Goal: Task Accomplishment & Management: Manage account settings

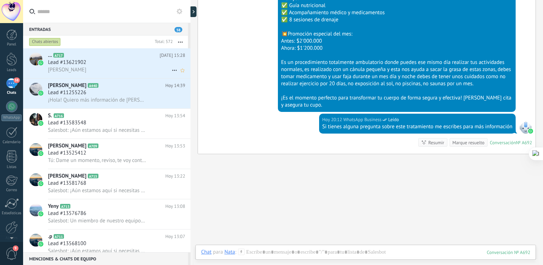
click at [73, 66] on span "Lead #13621902" at bounding box center [67, 62] width 38 height 7
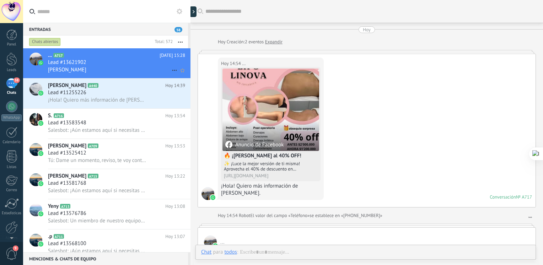
scroll to position [235, 0]
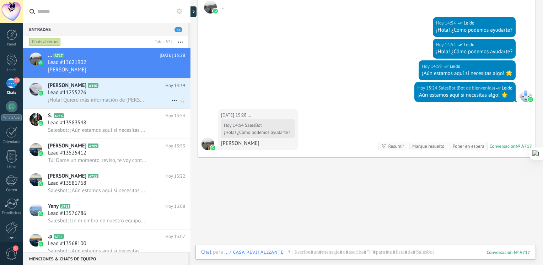
click at [91, 92] on div "Lead #11255226" at bounding box center [116, 92] width 137 height 7
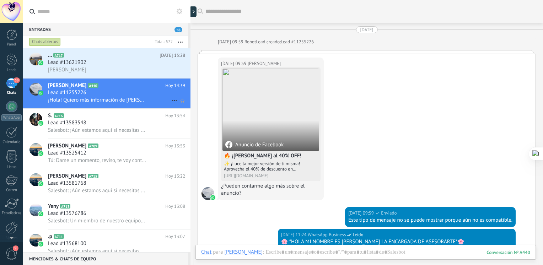
scroll to position [450, 0]
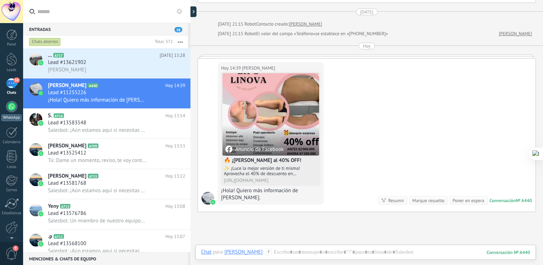
click at [19, 107] on link "WhatsApp" at bounding box center [11, 111] width 23 height 20
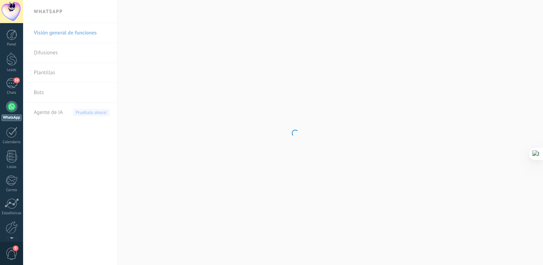
click at [37, 93] on link "Bots" at bounding box center [72, 93] width 76 height 20
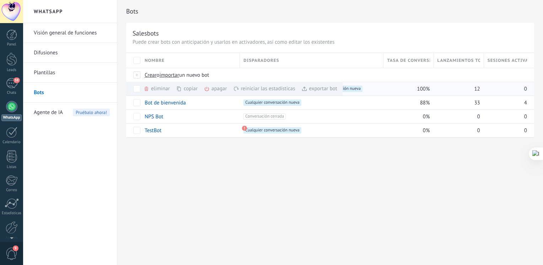
click at [210, 89] on div "apagar màs" at bounding box center [227, 89] width 47 height 14
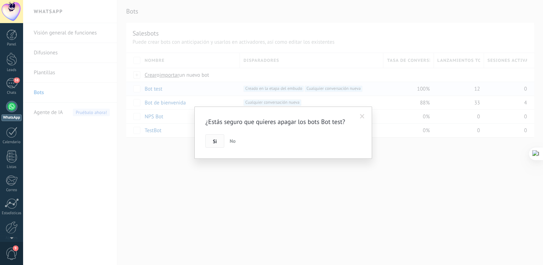
click at [219, 146] on button "Si" at bounding box center [214, 141] width 19 height 14
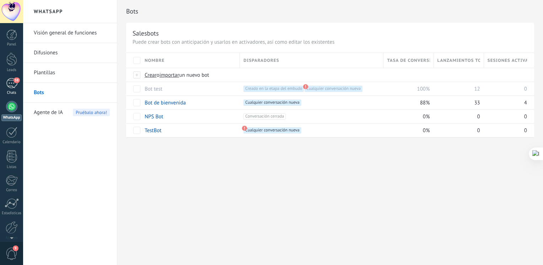
click at [16, 83] on div "58" at bounding box center [11, 83] width 11 height 10
